Goal: Task Accomplishment & Management: Manage account settings

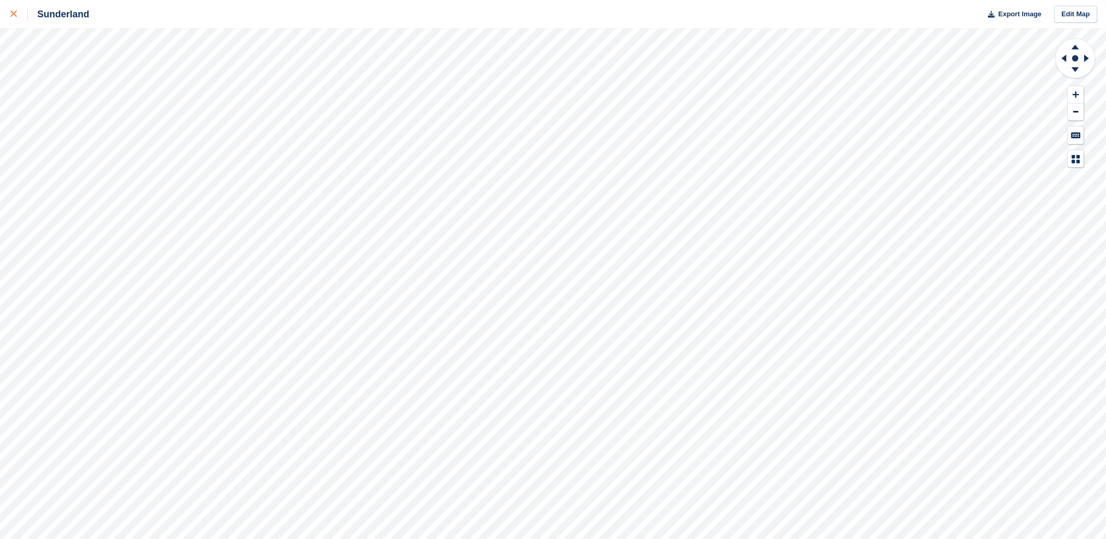
click at [14, 17] on icon at bounding box center [14, 14] width 6 height 6
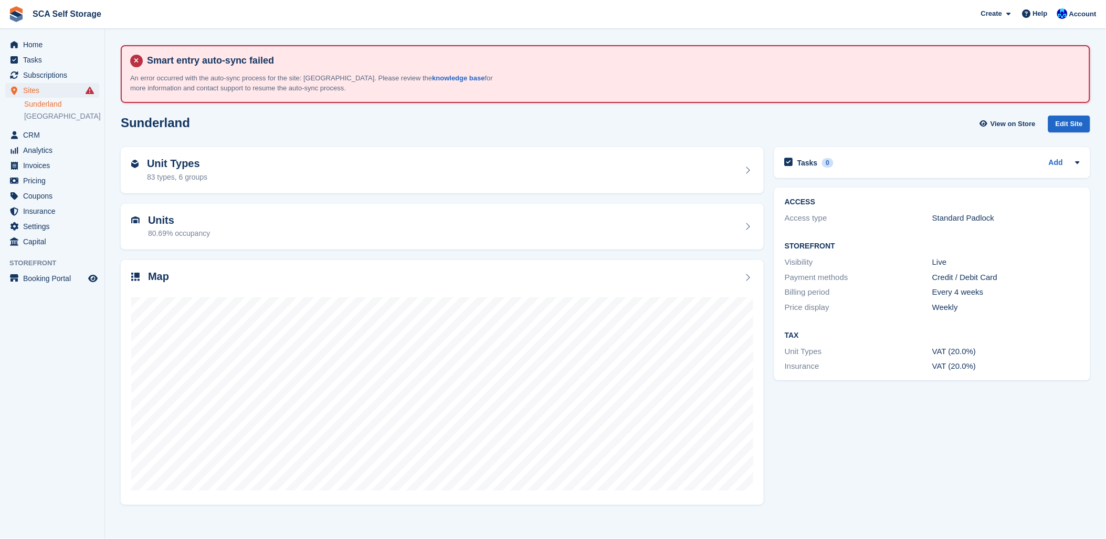
drag, startPoint x: 605, startPoint y: 129, endPoint x: 613, endPoint y: 128, distance: 7.4
click at [608, 129] on div "Sunderland View on Store Edit Site" at bounding box center [606, 124] width 970 height 17
click at [780, 130] on div "Sunderland View on Store Edit Site" at bounding box center [606, 124] width 970 height 17
click at [1074, 18] on span "Account" at bounding box center [1083, 14] width 27 height 11
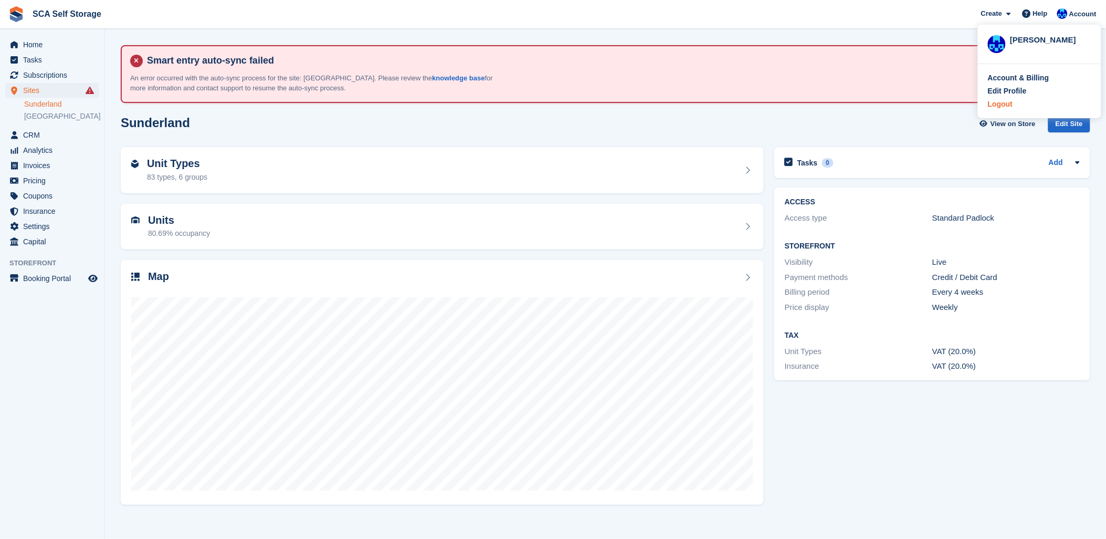
click at [1002, 102] on div "Logout" at bounding box center [1000, 104] width 25 height 11
